Goal: Check status: Check status

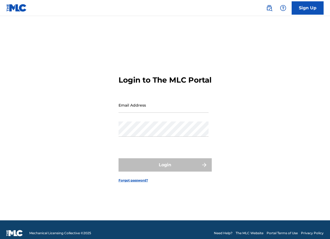
click at [163, 113] on input "Email Address" at bounding box center [164, 105] width 90 height 15
type input "[EMAIL_ADDRESS][DOMAIN_NAME]"
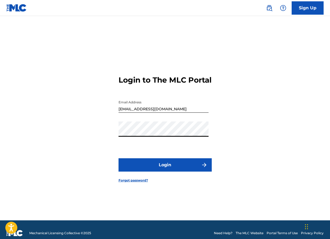
click at [150, 172] on button "Login" at bounding box center [165, 164] width 93 height 13
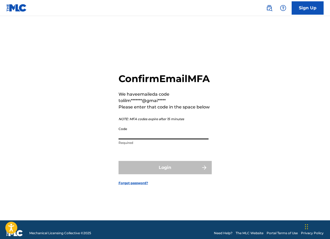
paste input "967926"
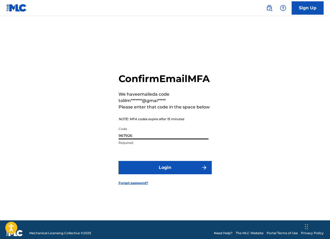
type input "967926"
click at [157, 174] on button "Login" at bounding box center [165, 167] width 93 height 13
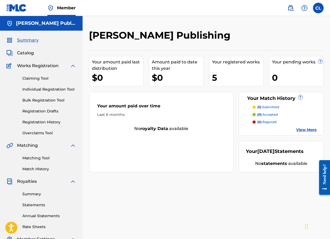
click at [26, 52] on span "Catalog" at bounding box center [25, 53] width 17 height 6
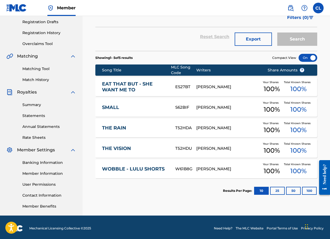
scroll to position [88, 0]
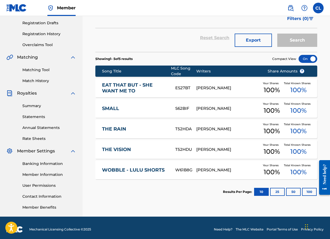
click at [123, 130] on link "THE RAIN" at bounding box center [135, 129] width 66 height 6
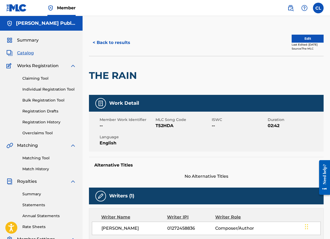
click at [25, 36] on div "Summary Catalog Works Registration Claiming Tool Individual Registration Tool B…" at bounding box center [41, 168] width 83 height 274
click at [23, 41] on span "Summary" at bounding box center [28, 40] width 22 height 6
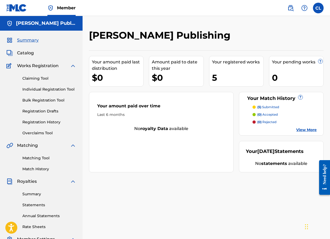
click at [272, 106] on p "(5) submitted" at bounding box center [268, 107] width 22 height 5
